Goal: Find specific page/section: Find specific page/section

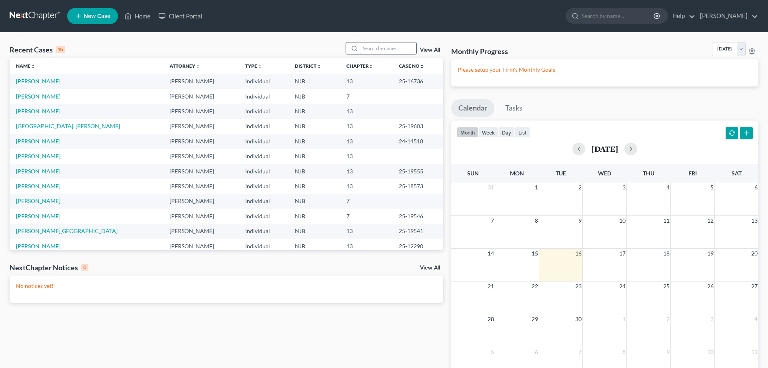
click at [360, 49] on input "search" at bounding box center [388, 48] width 56 height 12
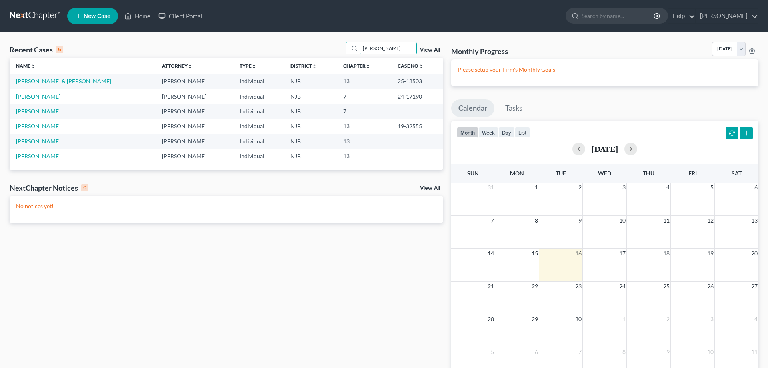
type input "jones"
click at [47, 80] on link "Jones, Kyle & Ford, Christina" at bounding box center [63, 81] width 95 height 7
